Goal: Navigation & Orientation: Find specific page/section

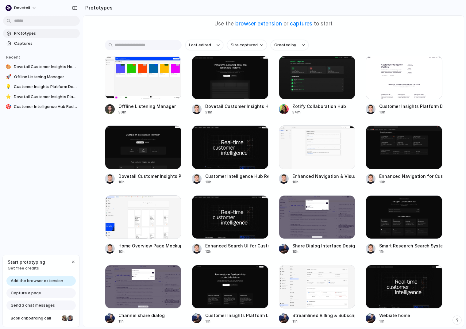
scroll to position [81, 0]
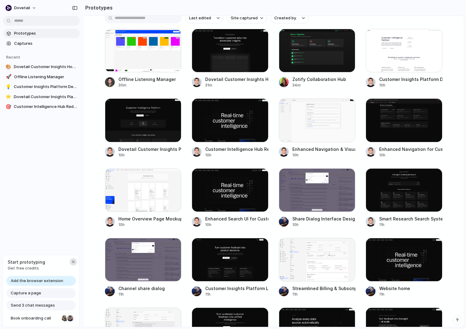
click at [74, 263] on div "button" at bounding box center [73, 262] width 5 height 5
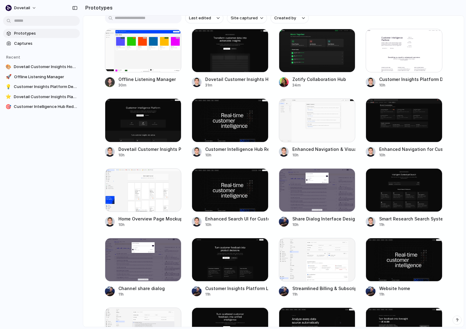
scroll to position [0, 0]
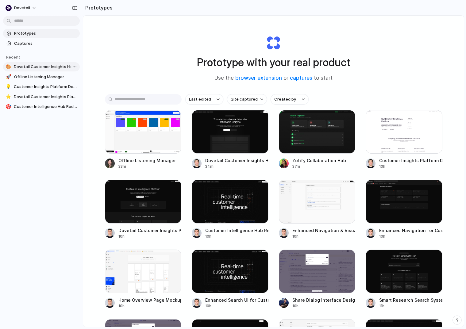
click at [35, 68] on span "Dovetail Customer Insights Homepage" at bounding box center [46, 67] width 64 height 6
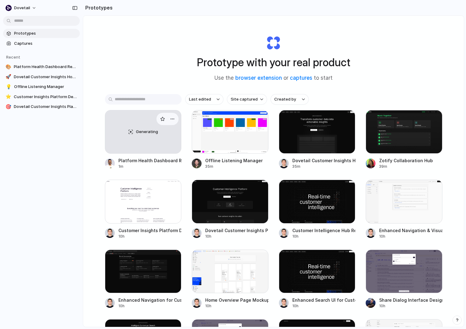
click at [131, 154] on link "Generating Platform Health Dashboard Redesign 1m" at bounding box center [143, 139] width 77 height 59
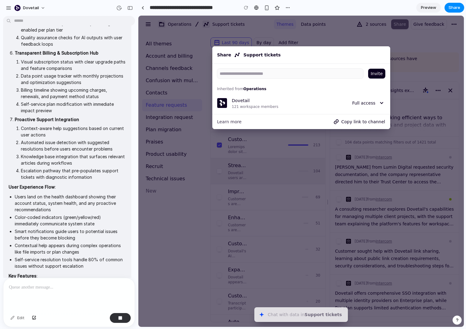
scroll to position [555, 0]
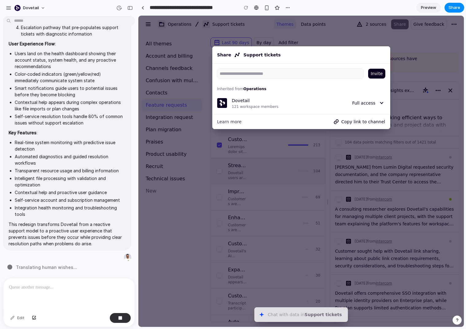
click at [238, 275] on div at bounding box center [301, 172] width 326 height 312
click at [144, 7] on div at bounding box center [143, 7] width 3 height 3
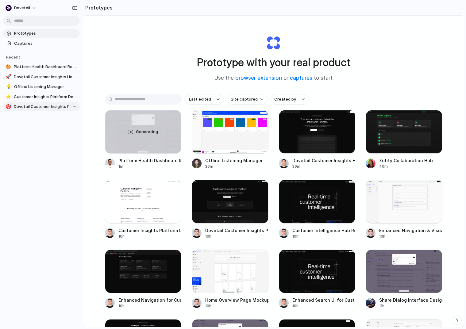
click at [50, 105] on span "Dovetail Customer Insights Platform" at bounding box center [46, 107] width 64 height 6
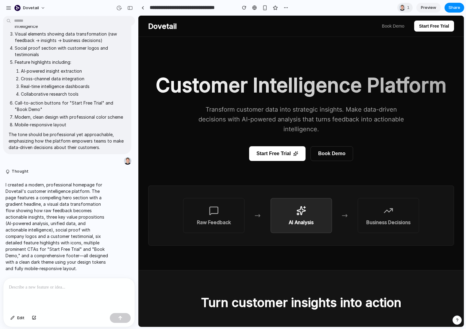
click at [294, 157] on button "Start Free Trial" at bounding box center [277, 153] width 57 height 15
click at [331, 158] on button "Book Demo" at bounding box center [332, 153] width 43 height 15
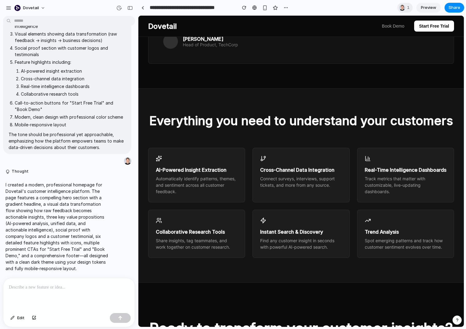
scroll to position [731, 0]
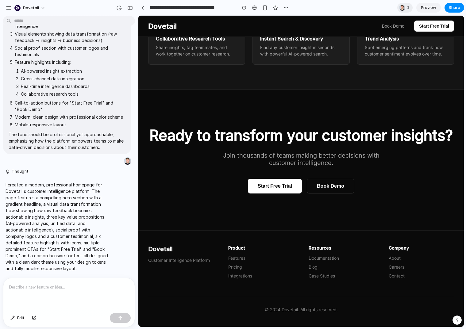
click at [274, 189] on button "Start Free Trial" at bounding box center [275, 186] width 54 height 15
click at [146, 9] on link at bounding box center [142, 7] width 9 height 9
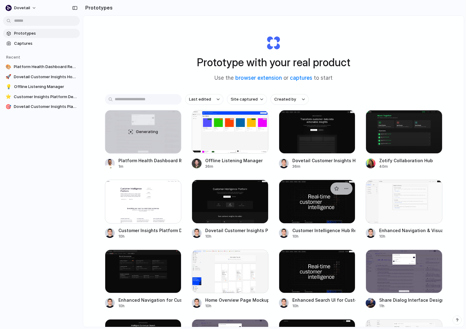
click at [314, 197] on div at bounding box center [317, 202] width 77 height 44
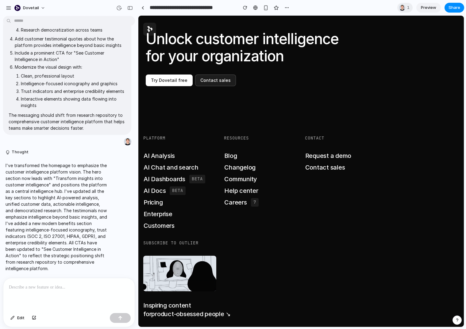
scroll to position [2663, 0]
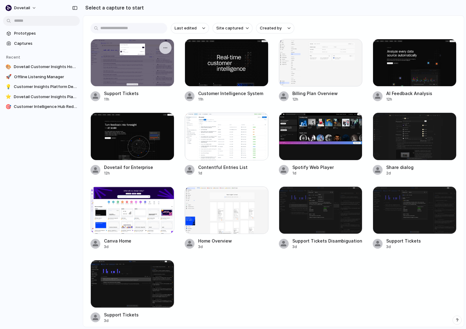
click at [154, 68] on div at bounding box center [133, 63] width 84 height 48
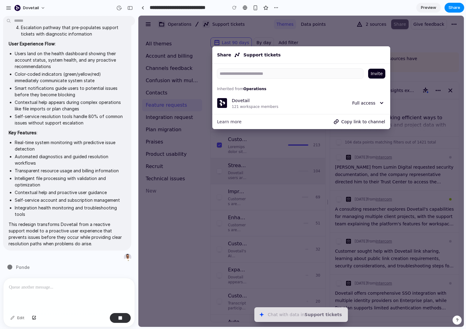
type input "**********"
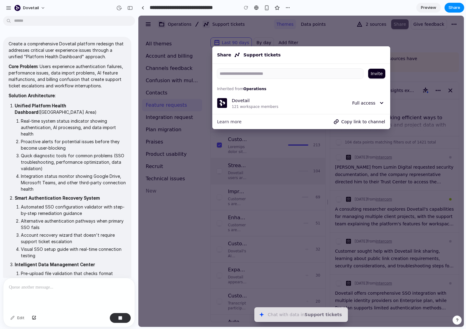
click at [375, 64] on div "Invite Inherited from Operations Dovetail 121 workspace members Full access" at bounding box center [301, 89] width 178 height 50
click at [375, 72] on span "Invite" at bounding box center [377, 73] width 12 height 7
click at [302, 182] on div at bounding box center [301, 172] width 326 height 312
click at [183, 143] on div at bounding box center [301, 172] width 326 height 312
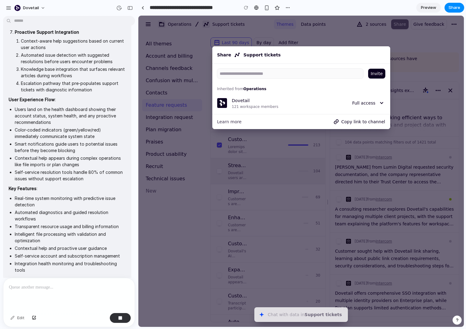
scroll to position [555, 0]
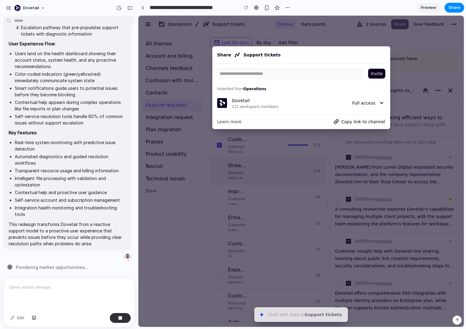
click at [186, 247] on div at bounding box center [301, 172] width 326 height 312
click at [242, 69] on input at bounding box center [288, 74] width 142 height 10
type input "**********"
click at [375, 69] on button "Invite" at bounding box center [376, 74] width 17 height 10
click at [375, 87] on div at bounding box center [301, 172] width 326 height 312
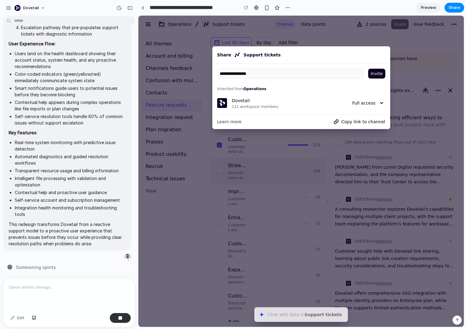
click at [370, 168] on div at bounding box center [301, 172] width 326 height 312
click at [257, 53] on div "Share Support tickets" at bounding box center [301, 55] width 171 height 10
drag, startPoint x: 235, startPoint y: 31, endPoint x: 277, endPoint y: 185, distance: 159.6
click at [277, 185] on div at bounding box center [301, 172] width 326 height 312
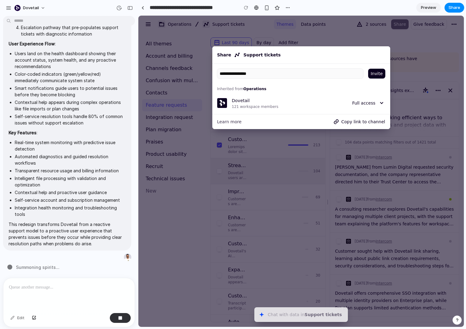
click at [277, 185] on div at bounding box center [301, 172] width 326 height 312
drag, startPoint x: 277, startPoint y: 185, endPoint x: 189, endPoint y: 197, distance: 88.4
click at [189, 197] on div at bounding box center [301, 172] width 326 height 312
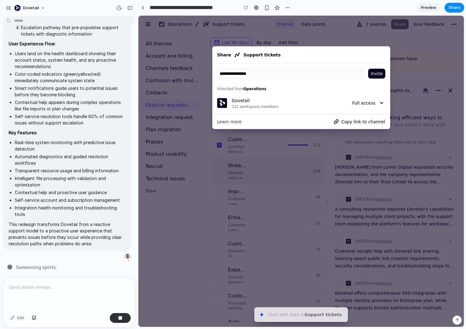
drag, startPoint x: 189, startPoint y: 197, endPoint x: 194, endPoint y: 197, distance: 4.9
click at [191, 197] on div at bounding box center [301, 172] width 326 height 312
click at [282, 317] on button "Chat with data in Support tickets ⌘ J" at bounding box center [302, 315] width 94 height 15
click at [375, 320] on div "button" at bounding box center [457, 320] width 4 height 4
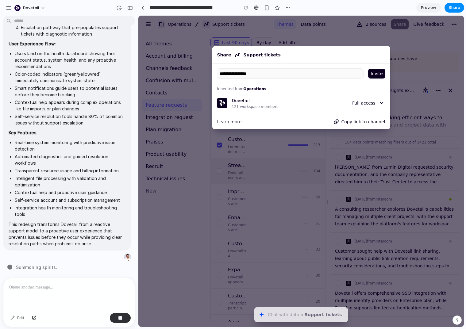
click at [375, 320] on div "button" at bounding box center [457, 320] width 4 height 4
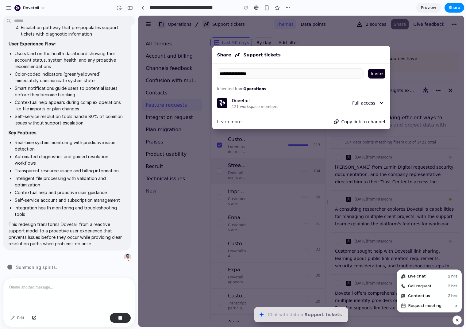
click at [375, 230] on div at bounding box center [301, 172] width 326 height 312
click at [148, 10] on div "**********" at bounding box center [215, 7] width 154 height 11
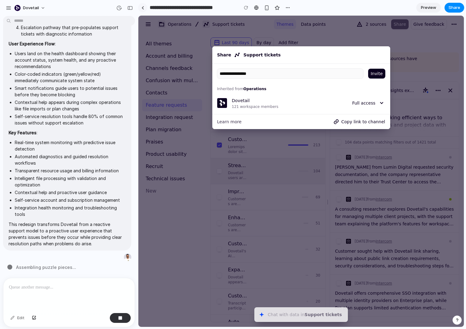
click at [145, 7] on link at bounding box center [142, 7] width 9 height 9
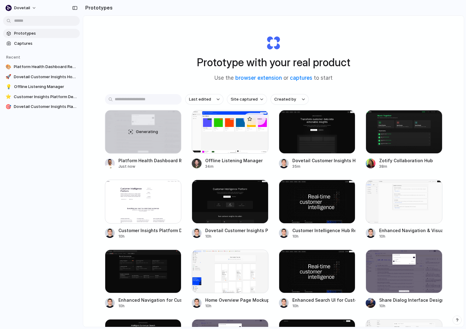
click at [240, 151] on div at bounding box center [230, 132] width 77 height 44
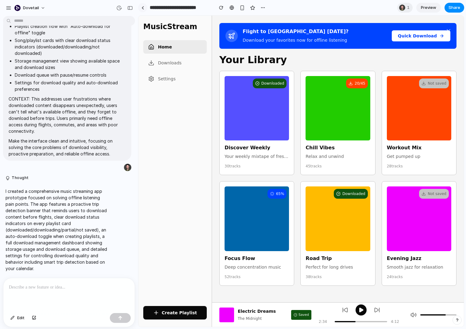
click at [145, 8] on link at bounding box center [142, 7] width 9 height 9
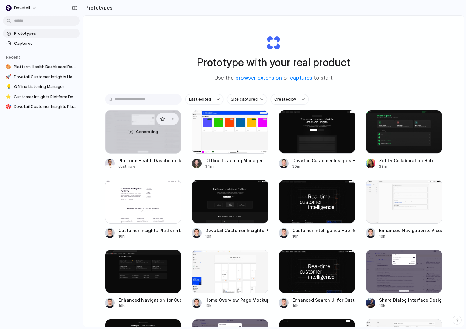
click at [127, 147] on div "Generating" at bounding box center [143, 132] width 76 height 43
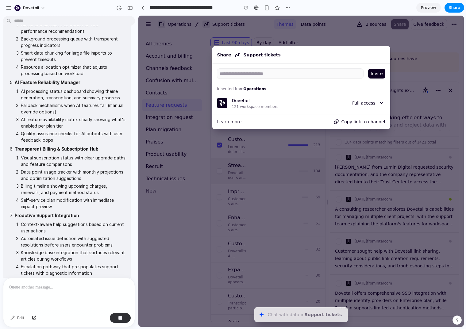
scroll to position [181, 0]
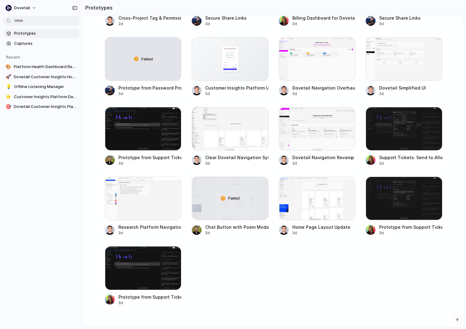
scroll to position [1137, 0]
